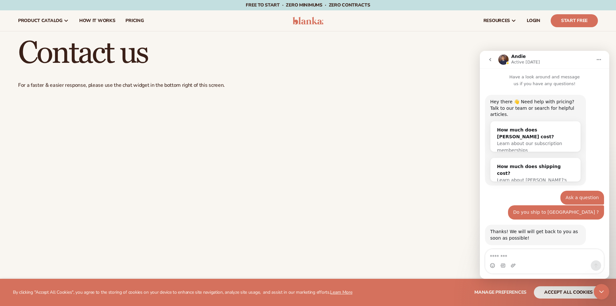
scroll to position [314, 0]
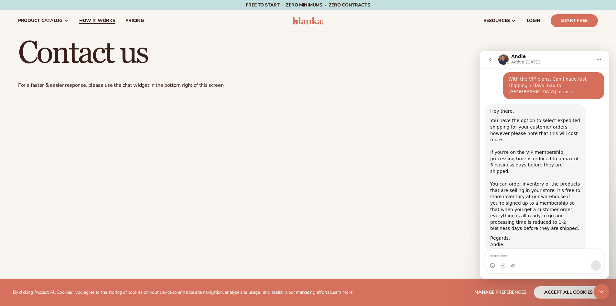
click at [94, 22] on span "How It Works" at bounding box center [97, 20] width 36 height 5
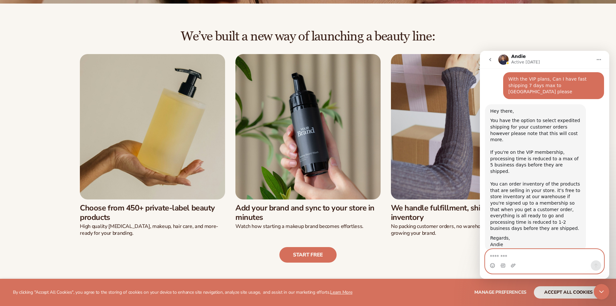
scroll to position [194, 0]
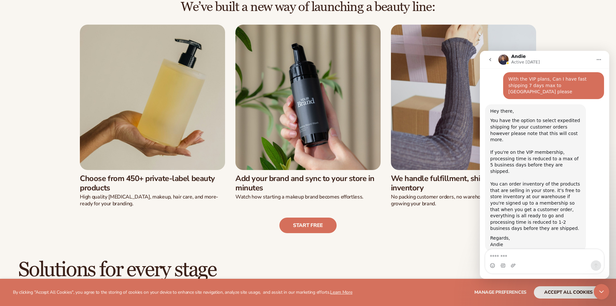
click at [602, 290] on icon "Close Intercom Messenger" at bounding box center [602, 292] width 8 height 8
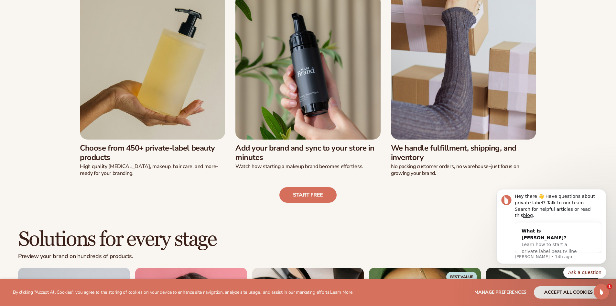
scroll to position [226, 0]
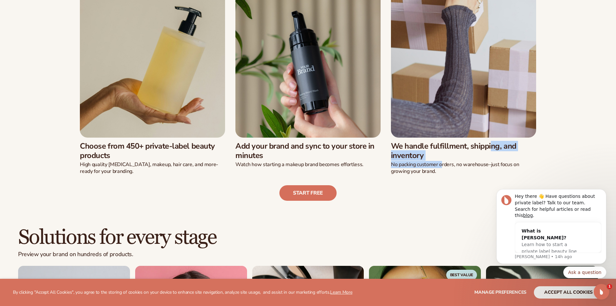
drag, startPoint x: 407, startPoint y: 150, endPoint x: 444, endPoint y: 169, distance: 41.8
click at [444, 169] on div "We handle fulfillment, shipping, and inventory No packing customer orders, no w…" at bounding box center [463, 155] width 145 height 37
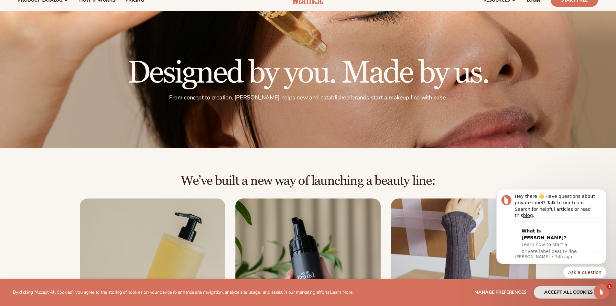
scroll to position [0, 0]
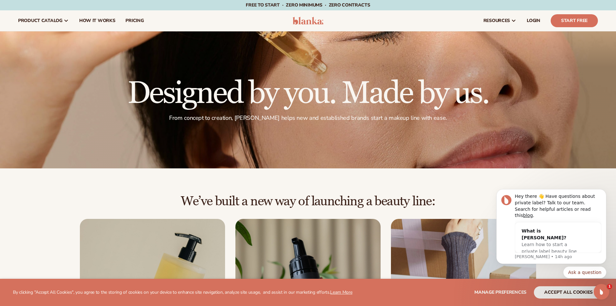
click at [302, 20] on img at bounding box center [308, 21] width 31 height 8
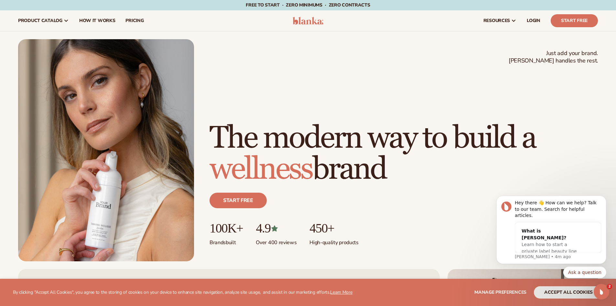
click at [600, 291] on icon "Open Intercom Messenger" at bounding box center [602, 291] width 11 height 11
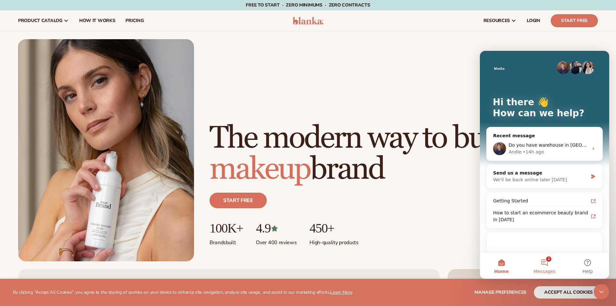
click at [553, 266] on button "2 Messages" at bounding box center [544, 266] width 43 height 26
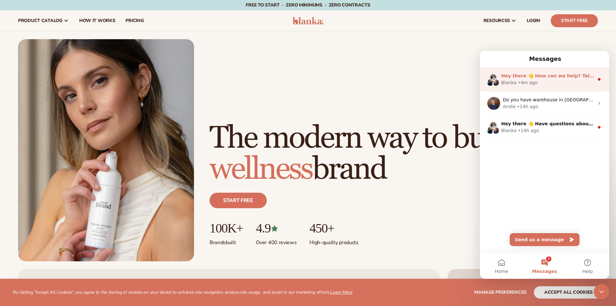
click at [549, 77] on span "Hey there 👋 How can we help? Talk to our team. Search for helpful articles." at bounding box center [598, 75] width 194 height 5
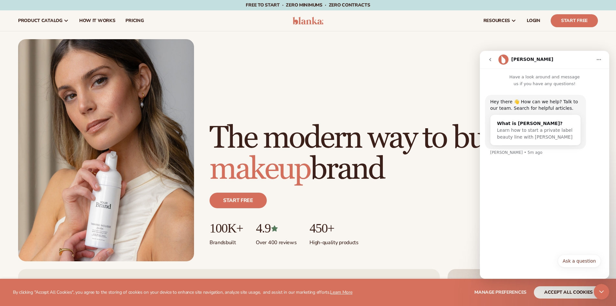
click at [490, 61] on icon "go back" at bounding box center [490, 59] width 5 height 5
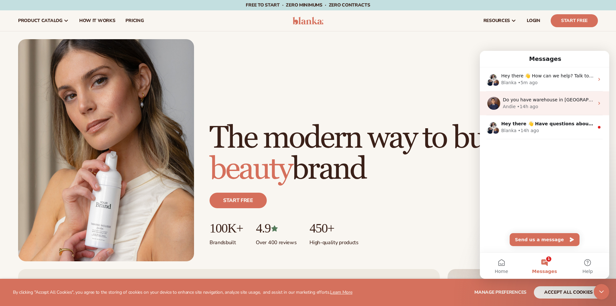
click at [531, 104] on div "• 14h ago" at bounding box center [527, 106] width 21 height 7
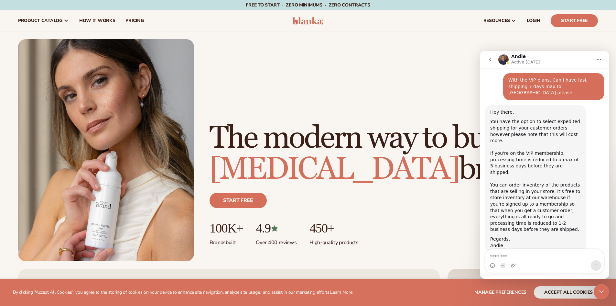
scroll to position [314, 0]
